Goal: Transaction & Acquisition: Purchase product/service

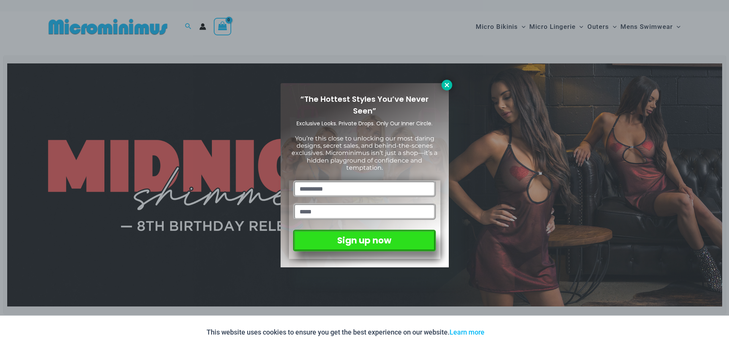
click at [449, 85] on icon at bounding box center [447, 85] width 7 height 7
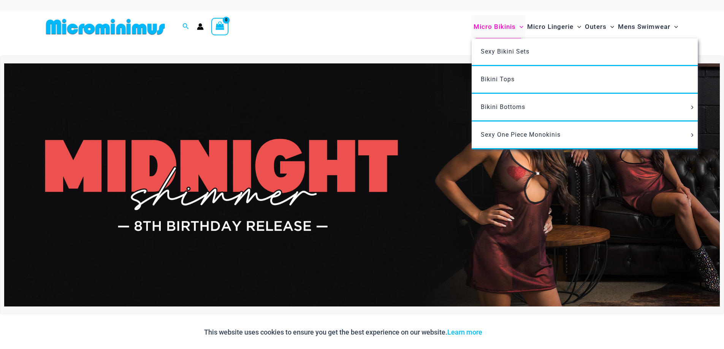
click at [489, 25] on span "Micro Bikinis" at bounding box center [494, 26] width 42 height 19
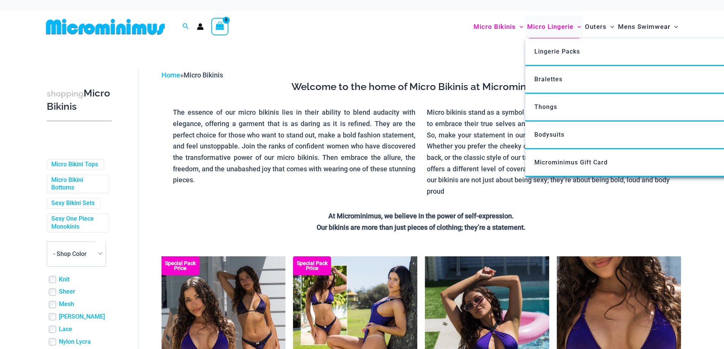
click at [549, 29] on span "Micro Lingerie" at bounding box center [550, 26] width 46 height 19
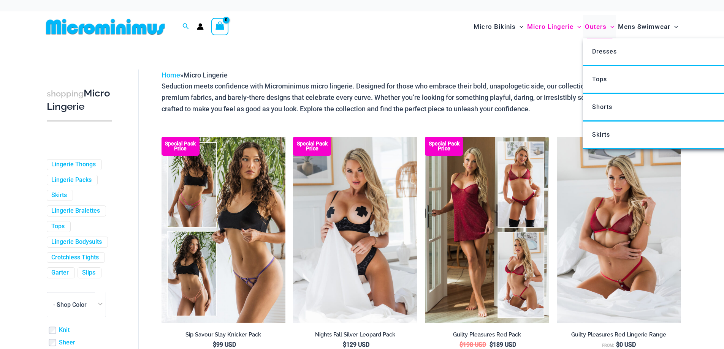
click at [592, 28] on span "Outers" at bounding box center [596, 26] width 22 height 19
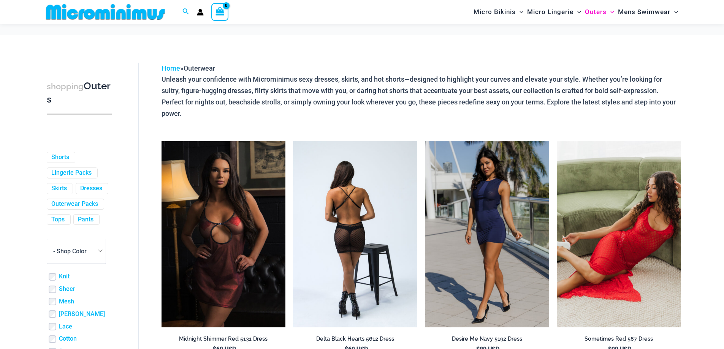
click at [386, 152] on img at bounding box center [355, 234] width 124 height 186
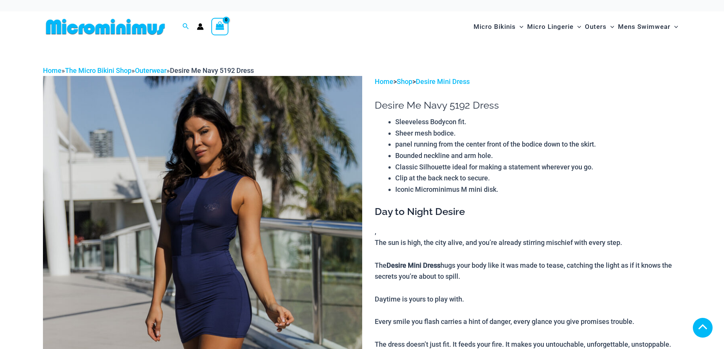
scroll to position [152, 0]
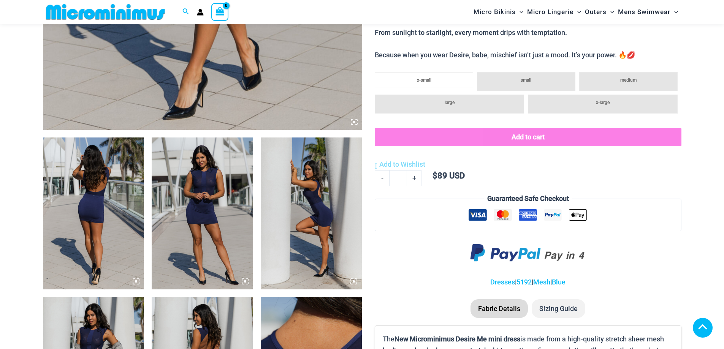
click at [246, 281] on icon at bounding box center [245, 281] width 7 height 7
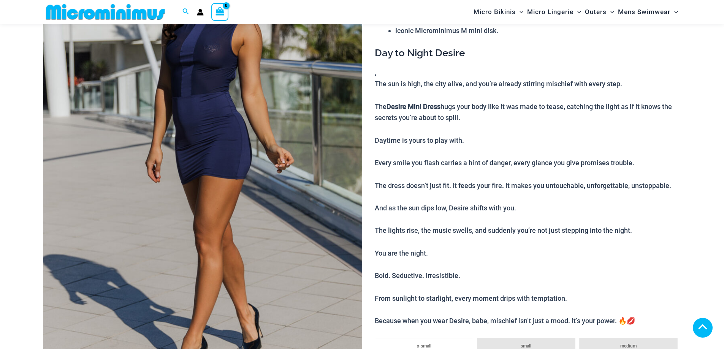
click at [259, 197] on img at bounding box center [202, 156] width 319 height 479
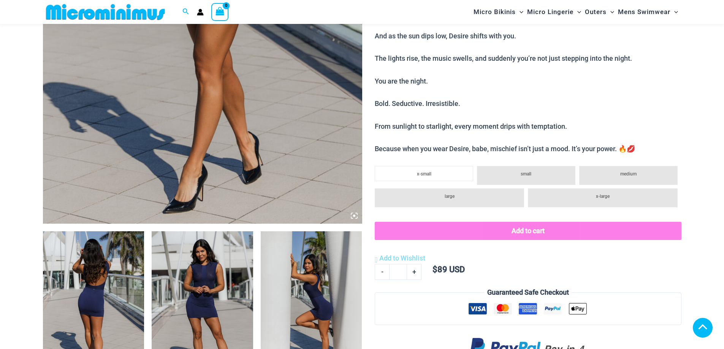
scroll to position [380, 0]
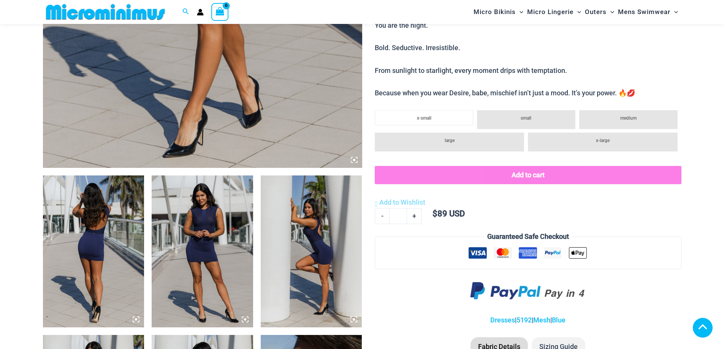
click at [354, 160] on icon at bounding box center [354, 160] width 2 height 2
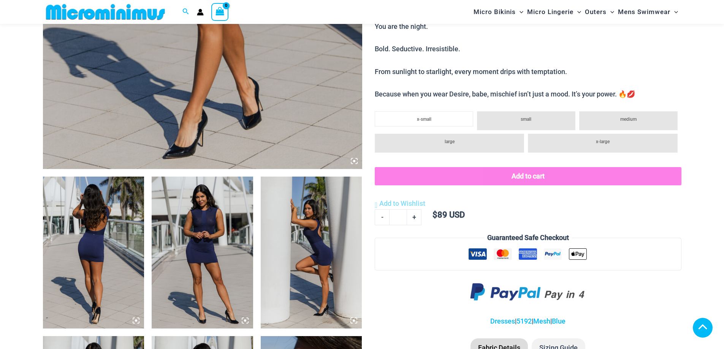
scroll to position [494, 0]
